Goal: Check status: Check status

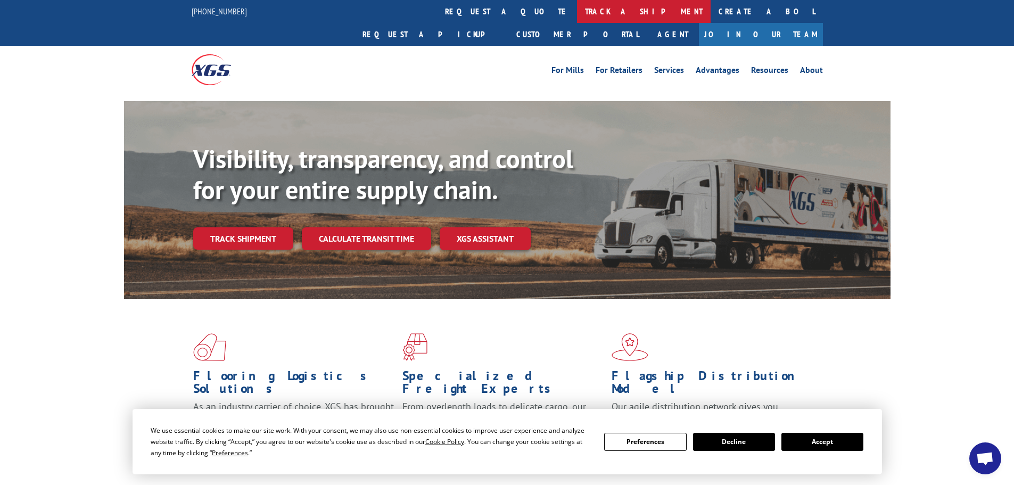
click at [577, 12] on link "track a shipment" at bounding box center [644, 11] width 134 height 23
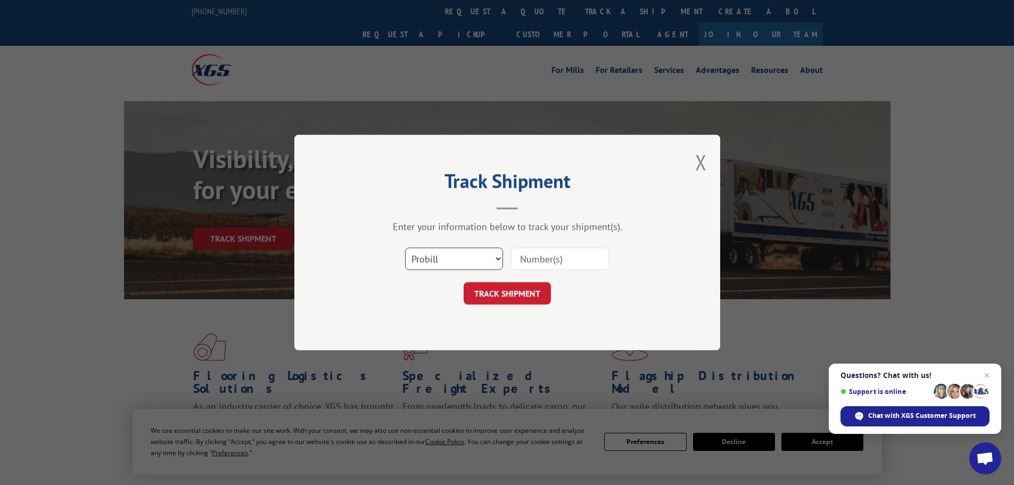
click at [456, 264] on select "Select category... Probill BOL PO" at bounding box center [454, 258] width 98 height 22
select select "bol"
click at [405, 247] on select "Select category... Probill BOL PO" at bounding box center [454, 258] width 98 height 22
paste input "5624135"
type input "5624135"
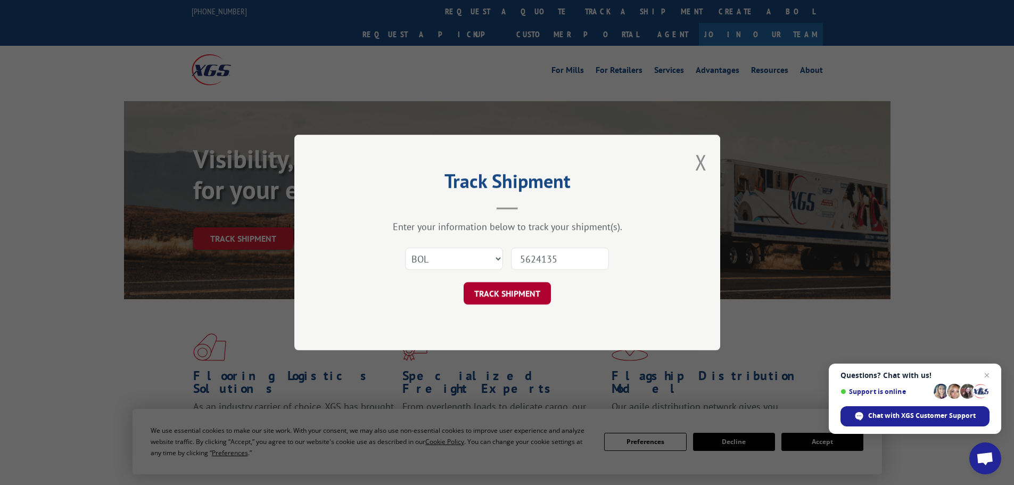
click at [505, 291] on button "TRACK SHIPMENT" at bounding box center [506, 293] width 87 height 22
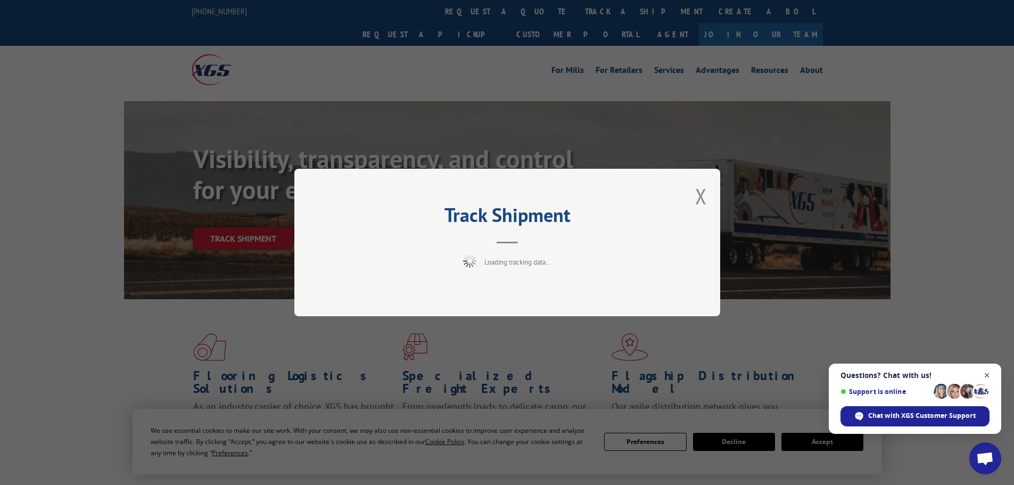
click at [987, 377] on span "Close chat" at bounding box center [986, 375] width 13 height 13
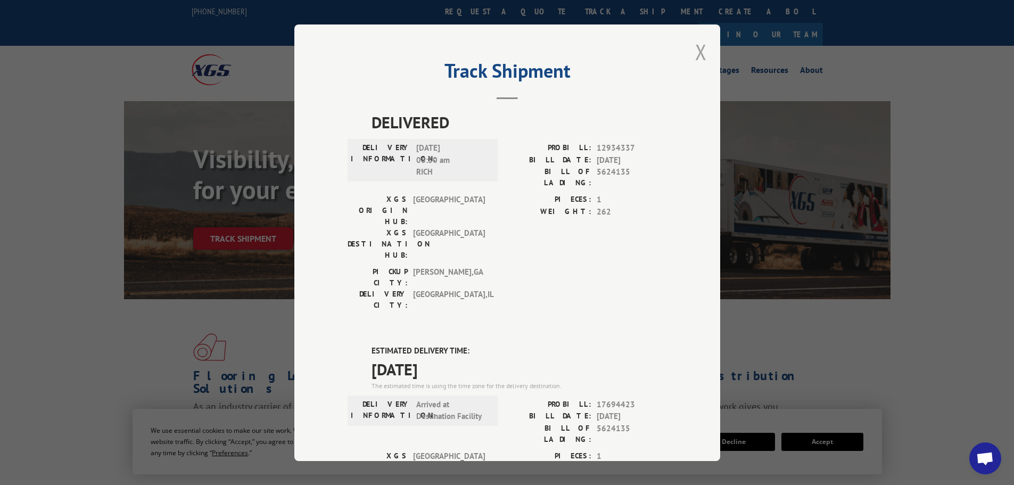
click at [701, 51] on button "Close modal" at bounding box center [701, 52] width 12 height 28
